Goal: Information Seeking & Learning: Find specific fact

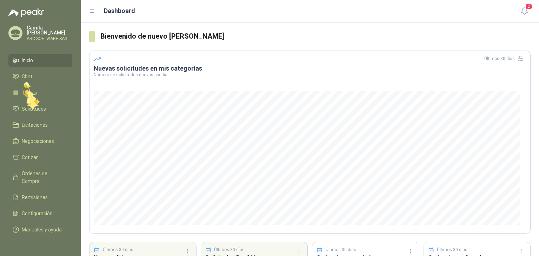
click at [26, 100] on ul "Inicio Chat Tareas Solicitudes Licitaciones Negociaciones Cotizar Órdenes de Co…" at bounding box center [40, 146] width 81 height 185
click at [27, 105] on span "Solicitudes" at bounding box center [34, 109] width 24 height 8
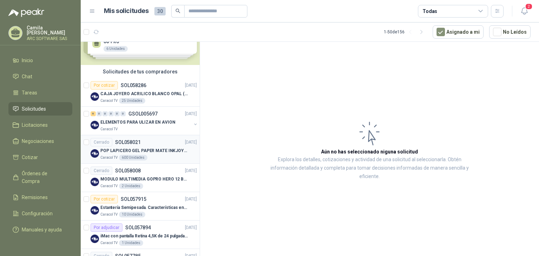
scroll to position [28, 0]
click at [161, 178] on p "MODULO MULTIMEDIA GOPRO HERO 12 BLACK" at bounding box center [143, 178] width 87 height 7
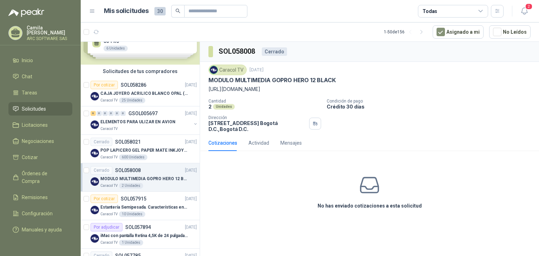
drag, startPoint x: 325, startPoint y: 88, endPoint x: 223, endPoint y: 92, distance: 102.2
click at [206, 89] on div "Caracol TV [DATE] MODULO MULTIMEDIA GOPRO HERO 12 BLACK [URL][DOMAIN_NAME] Cant…" at bounding box center [369, 98] width 339 height 73
copy p "[URL][DOMAIN_NAME]"
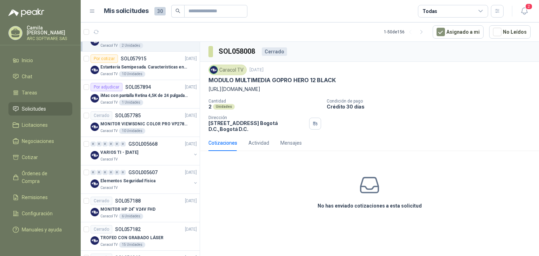
scroll to position [168, 0]
